Goal: Task Accomplishment & Management: Use online tool/utility

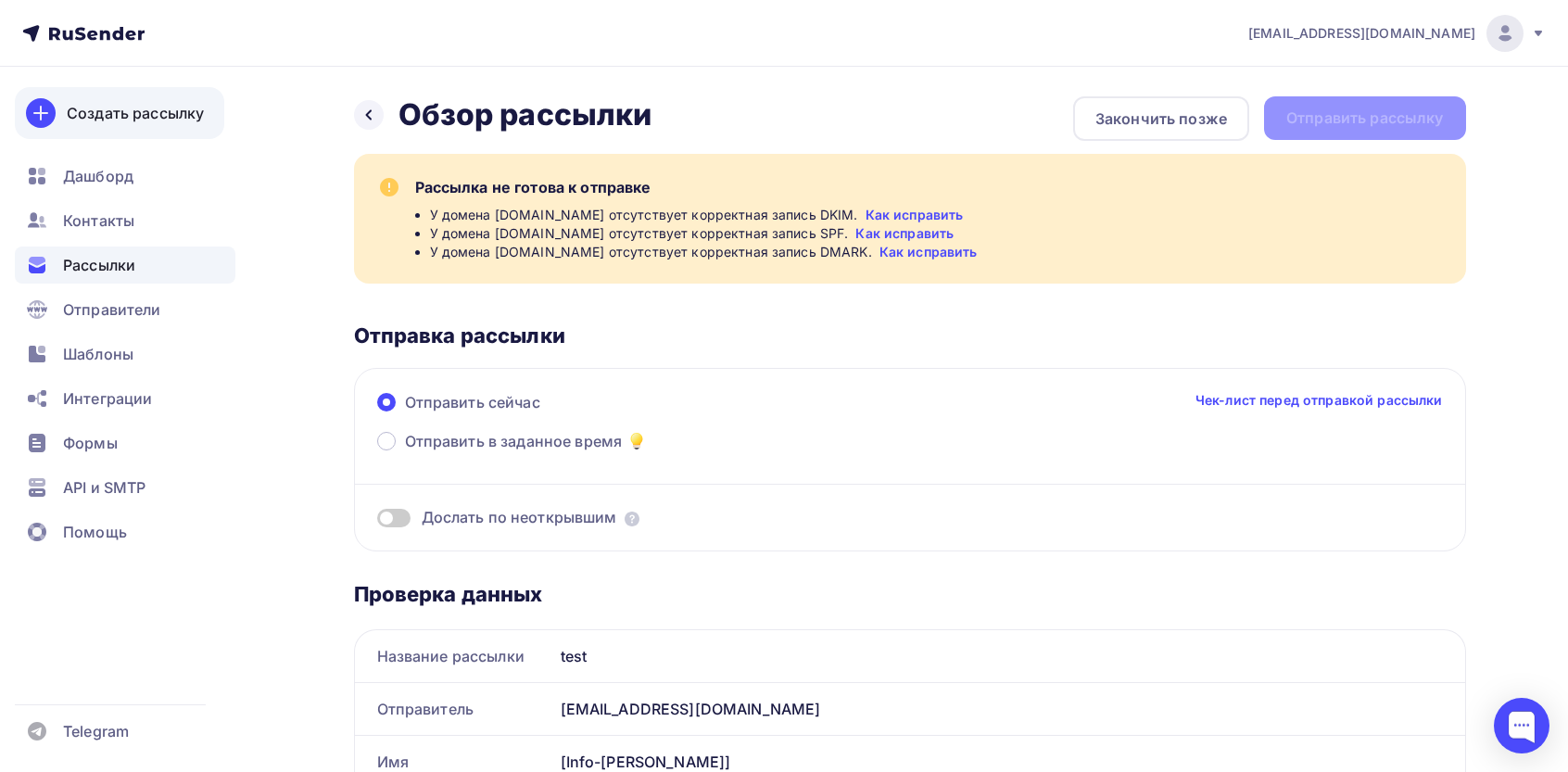
click at [126, 108] on div "Создать рассылку" at bounding box center [135, 113] width 137 height 22
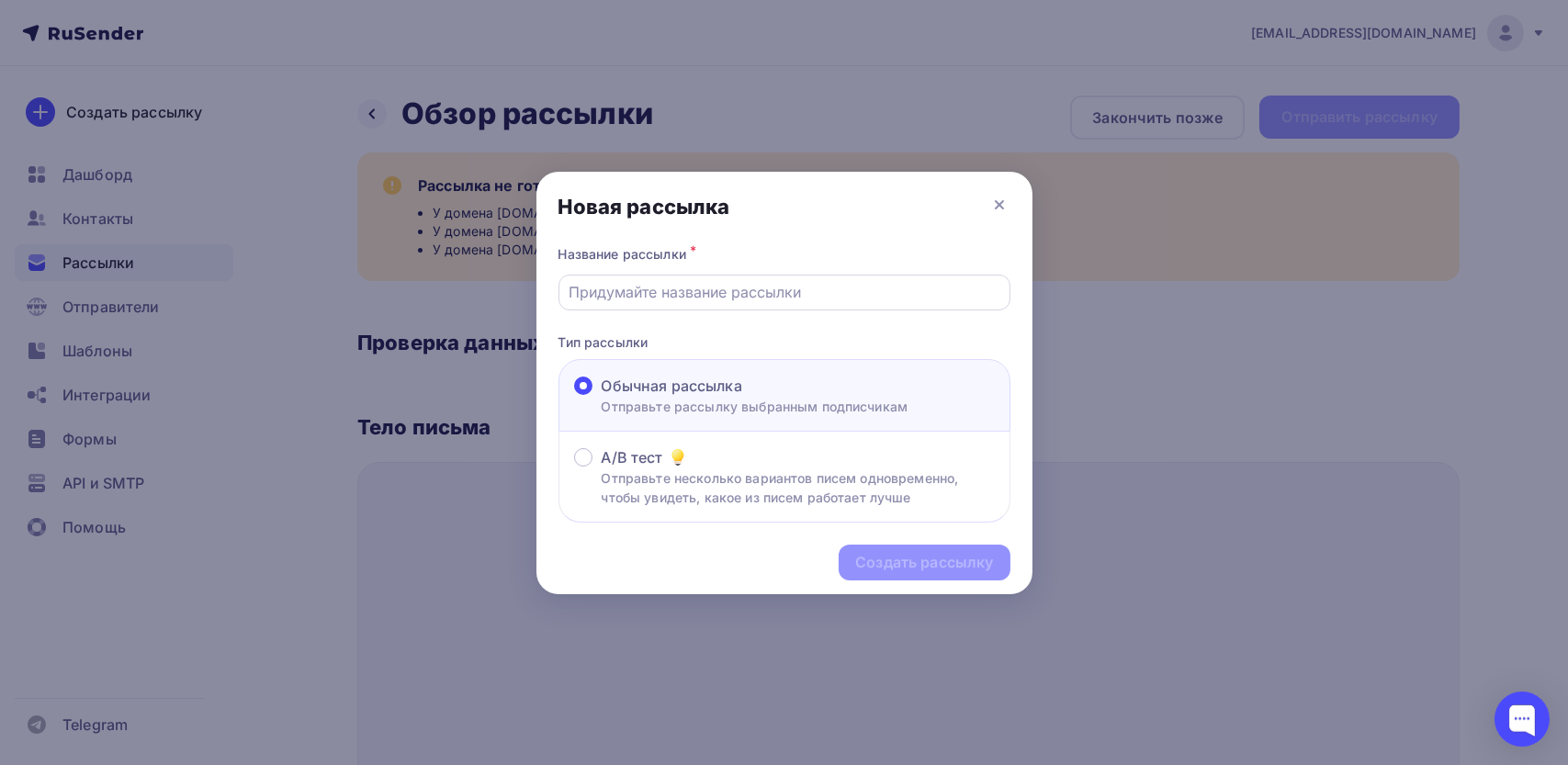
click at [722, 274] on div at bounding box center [784, 292] width 452 height 36
click at [684, 296] on input "text" at bounding box center [783, 291] width 431 height 22
type input "i"
type input "business"
click at [961, 558] on div "Создать рассылку" at bounding box center [924, 562] width 138 height 21
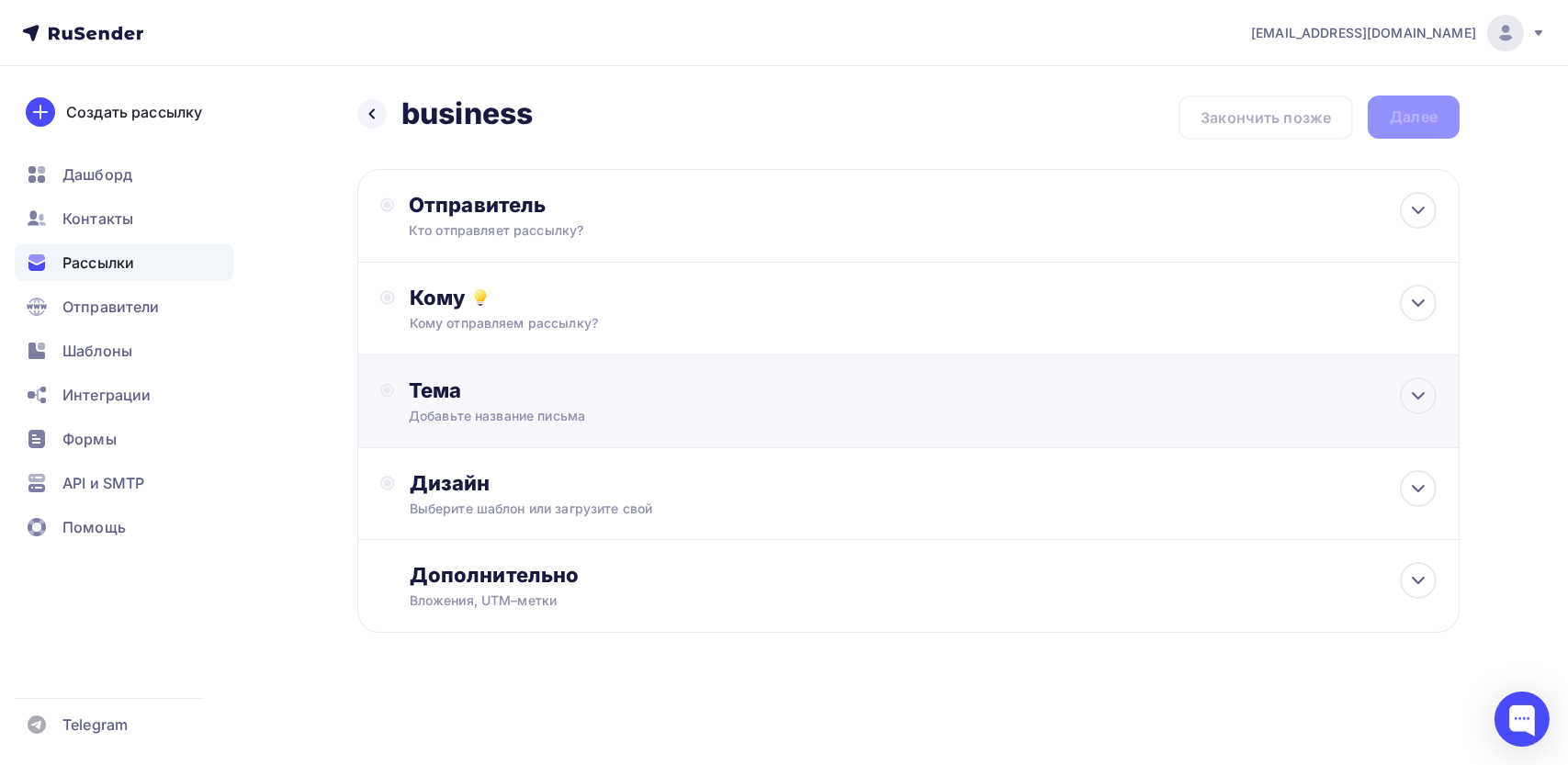
click at [474, 412] on div "Добавьте название письма" at bounding box center [572, 416] width 327 height 19
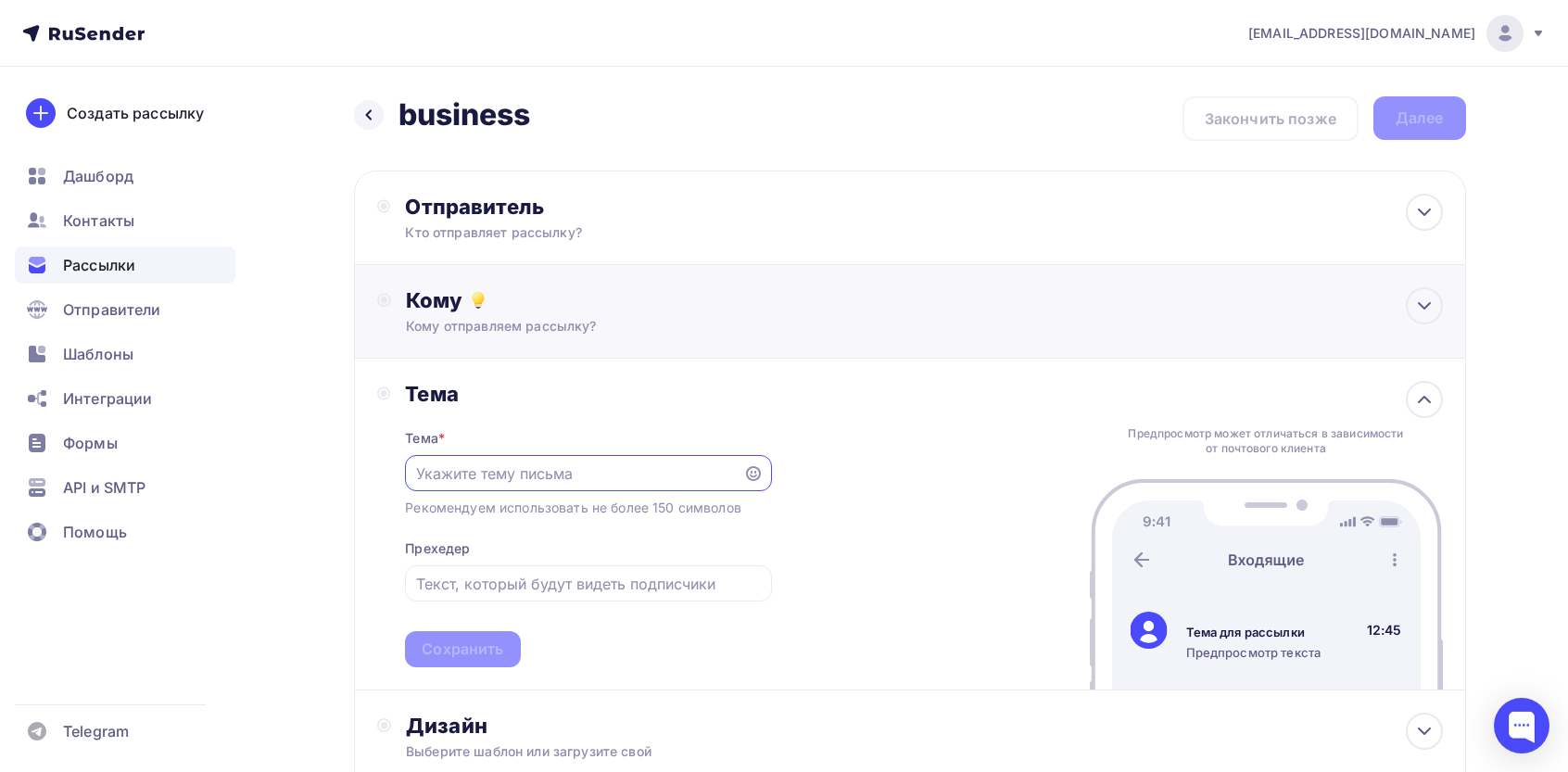
click at [491, 319] on div "Кому отправляем рассылку?" at bounding box center [872, 327] width 933 height 19
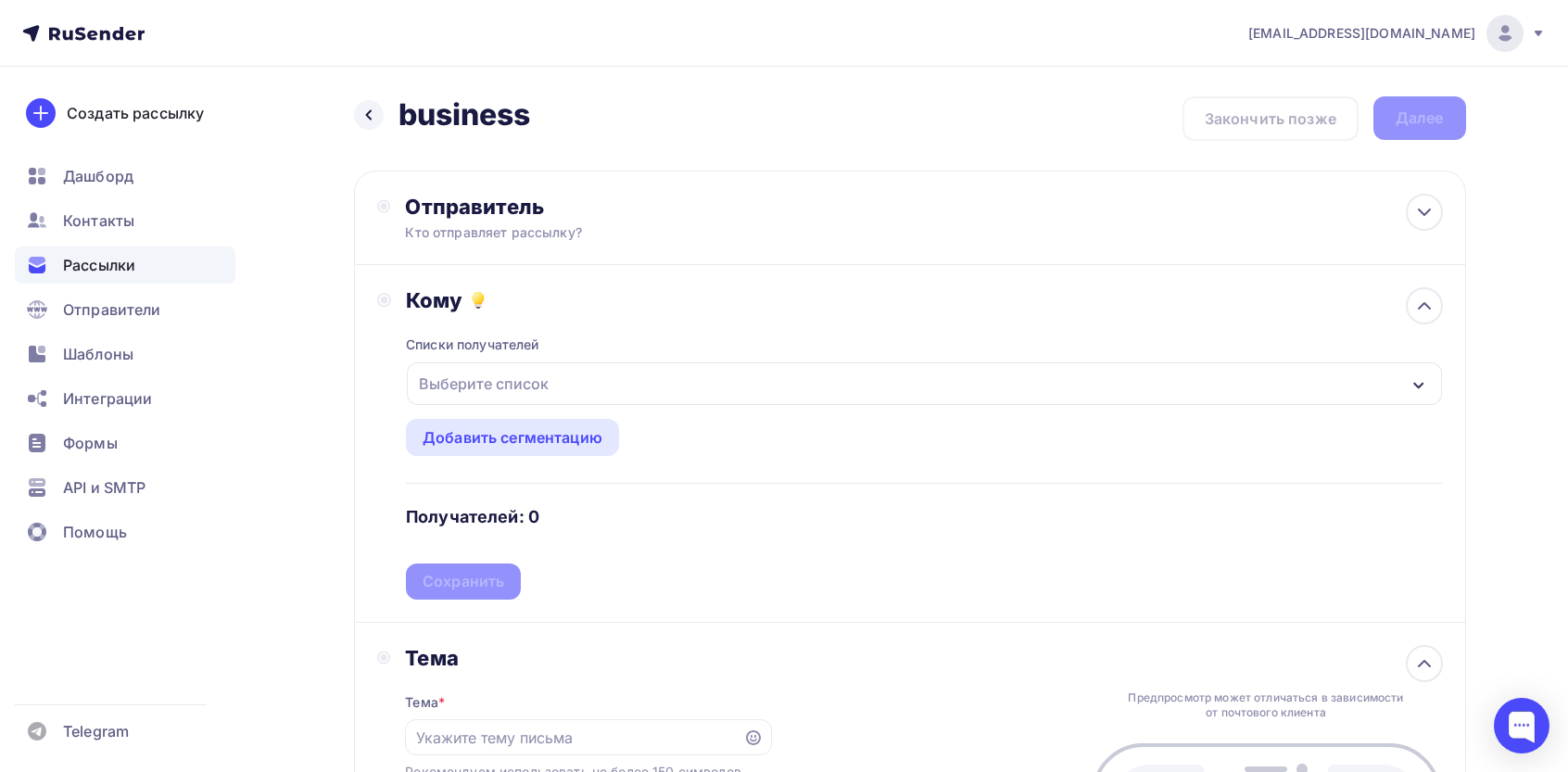
click at [527, 392] on div "Выберите список" at bounding box center [483, 383] width 145 height 33
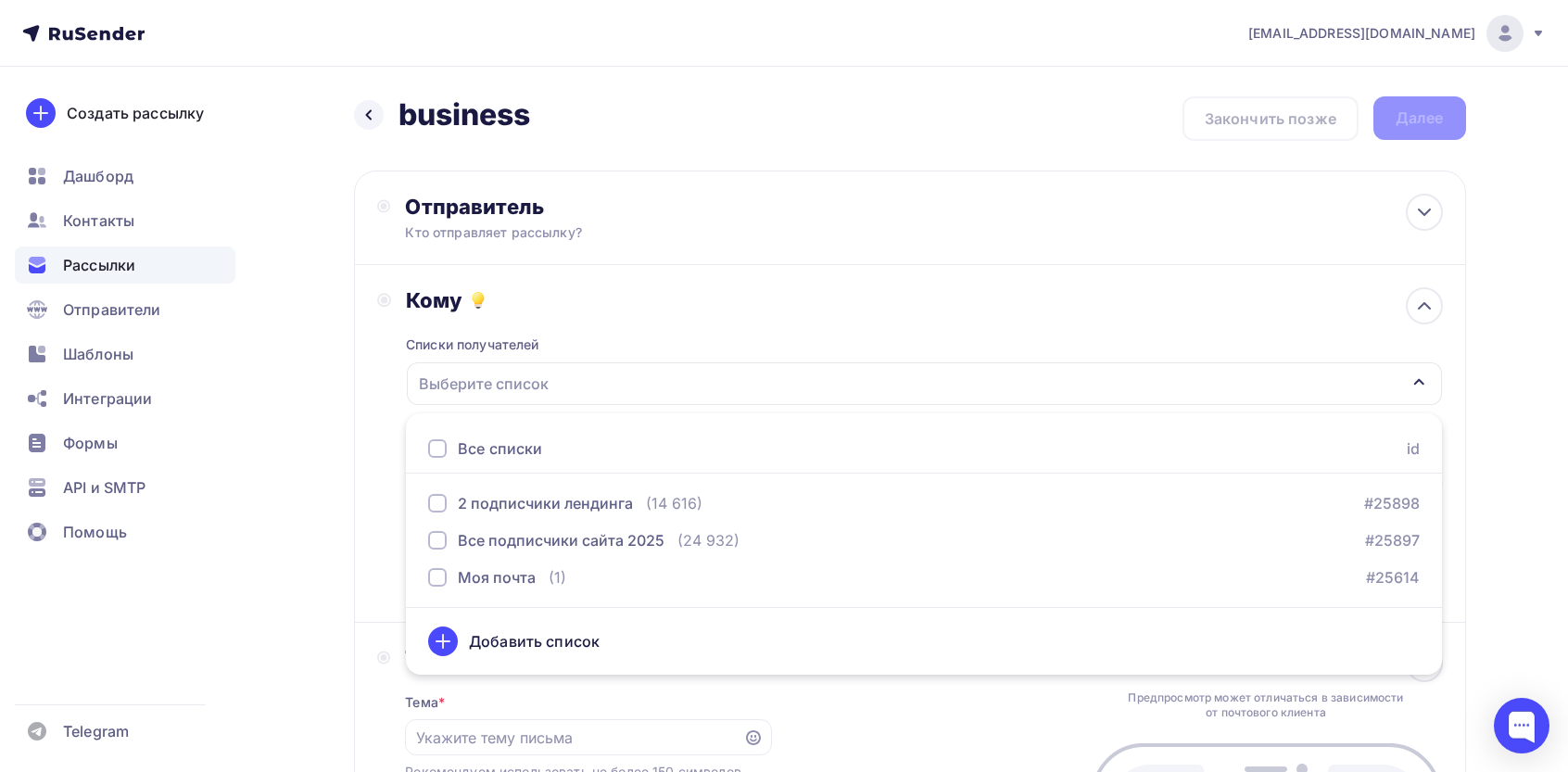
click at [318, 322] on div "Назад business business Закончить позже Далее Отправитель Кто отправляет рассыл…" at bounding box center [784, 663] width 1519 height 1194
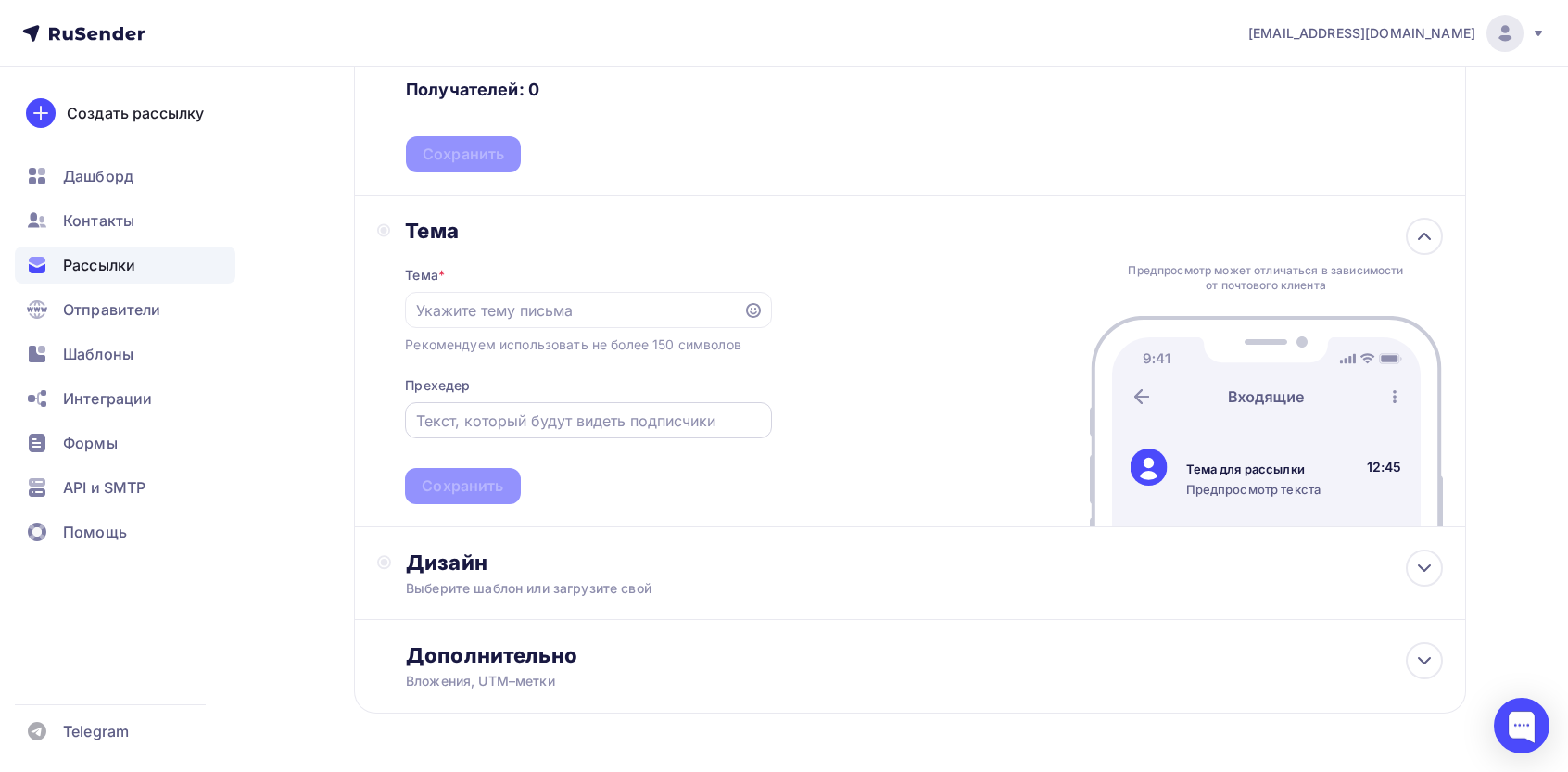
scroll to position [490, 0]
